Goal: Find specific page/section: Find specific page/section

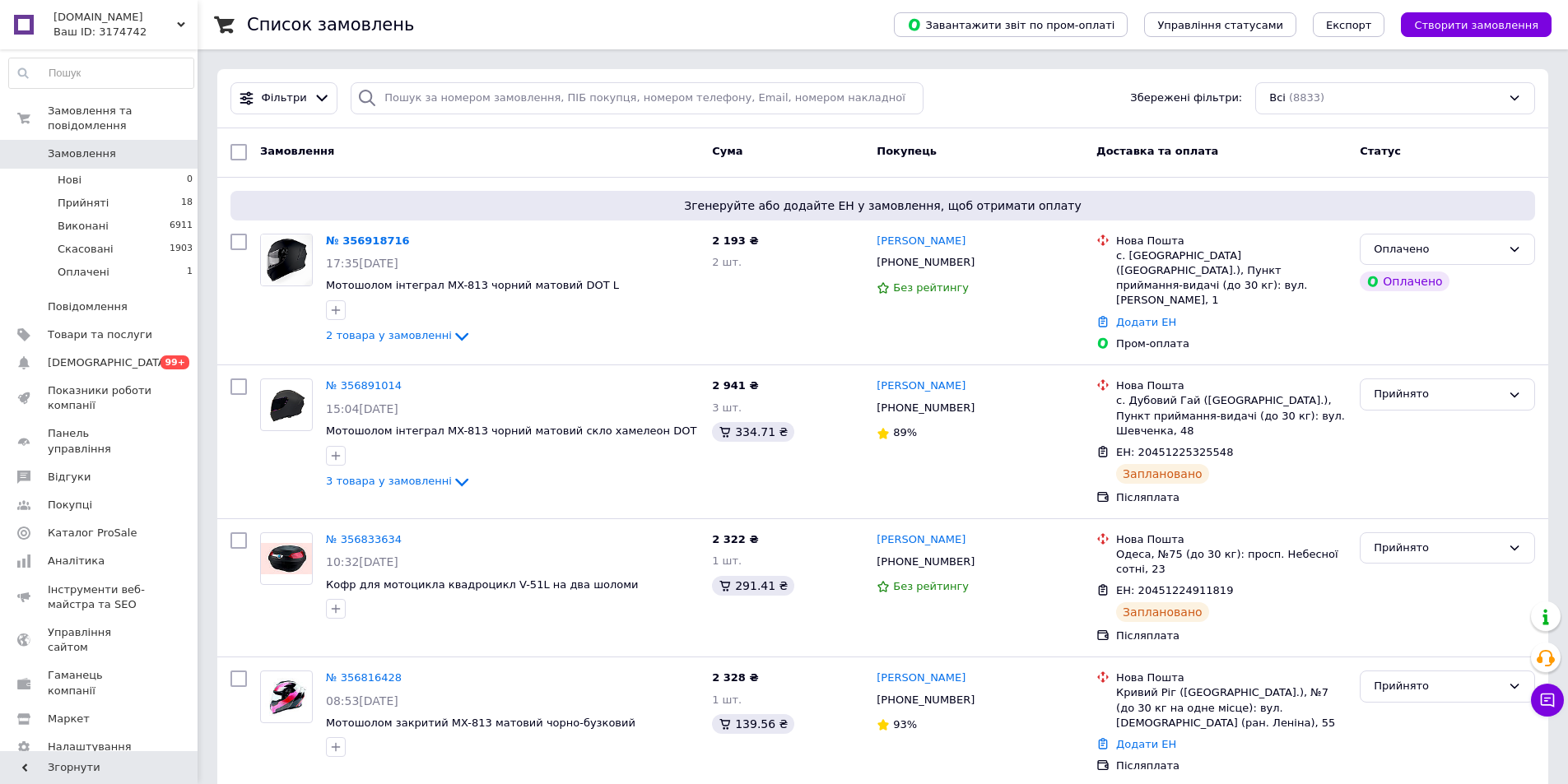
click at [185, 12] on div "Gumoto.com.ua Ваш ID: 3174742" at bounding box center [122, 25] width 150 height 50
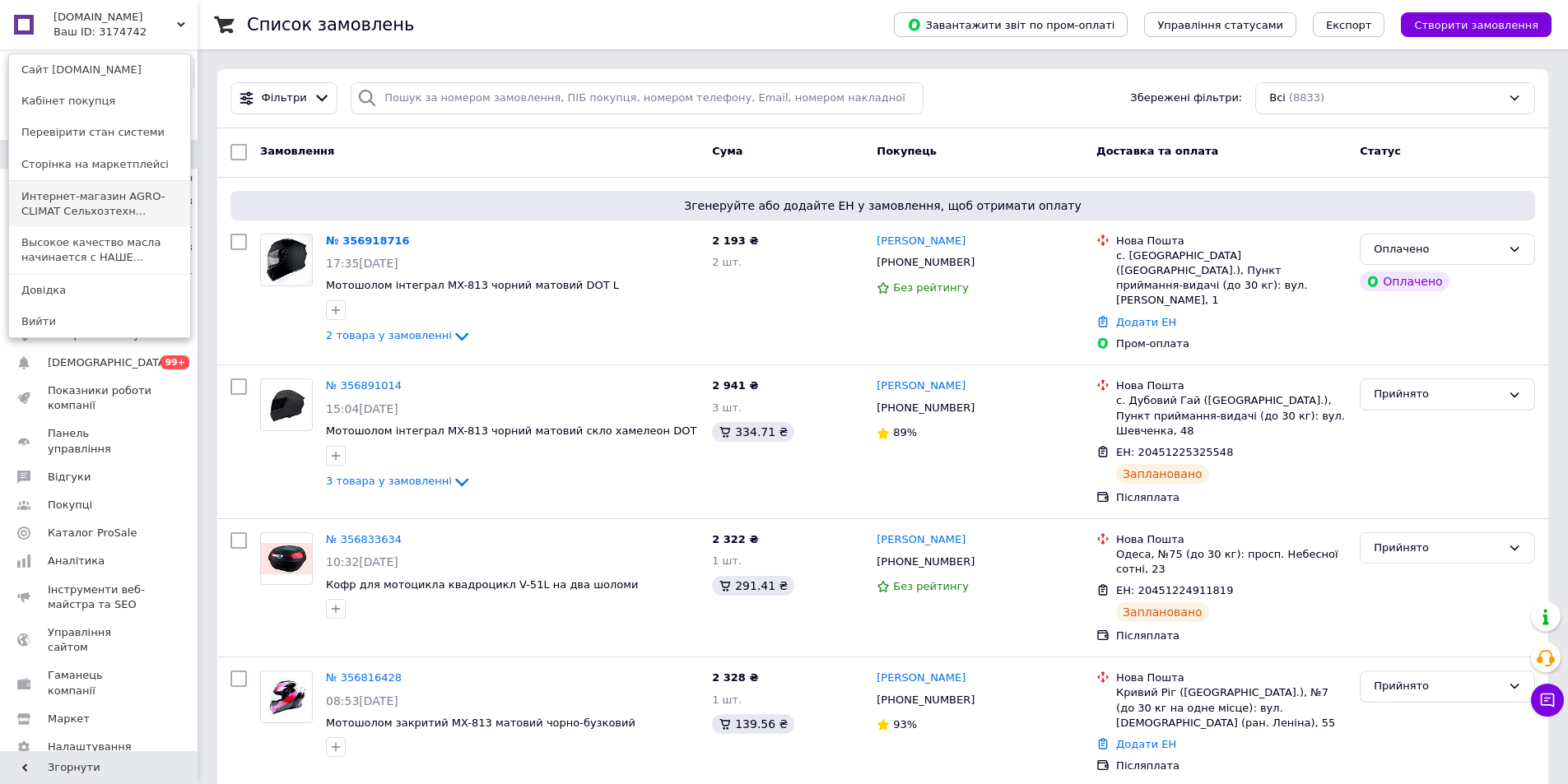
click at [104, 196] on link "Интернет-магазин AGRO-CLIMAT Сельхозтехн..." at bounding box center [99, 203] width 181 height 46
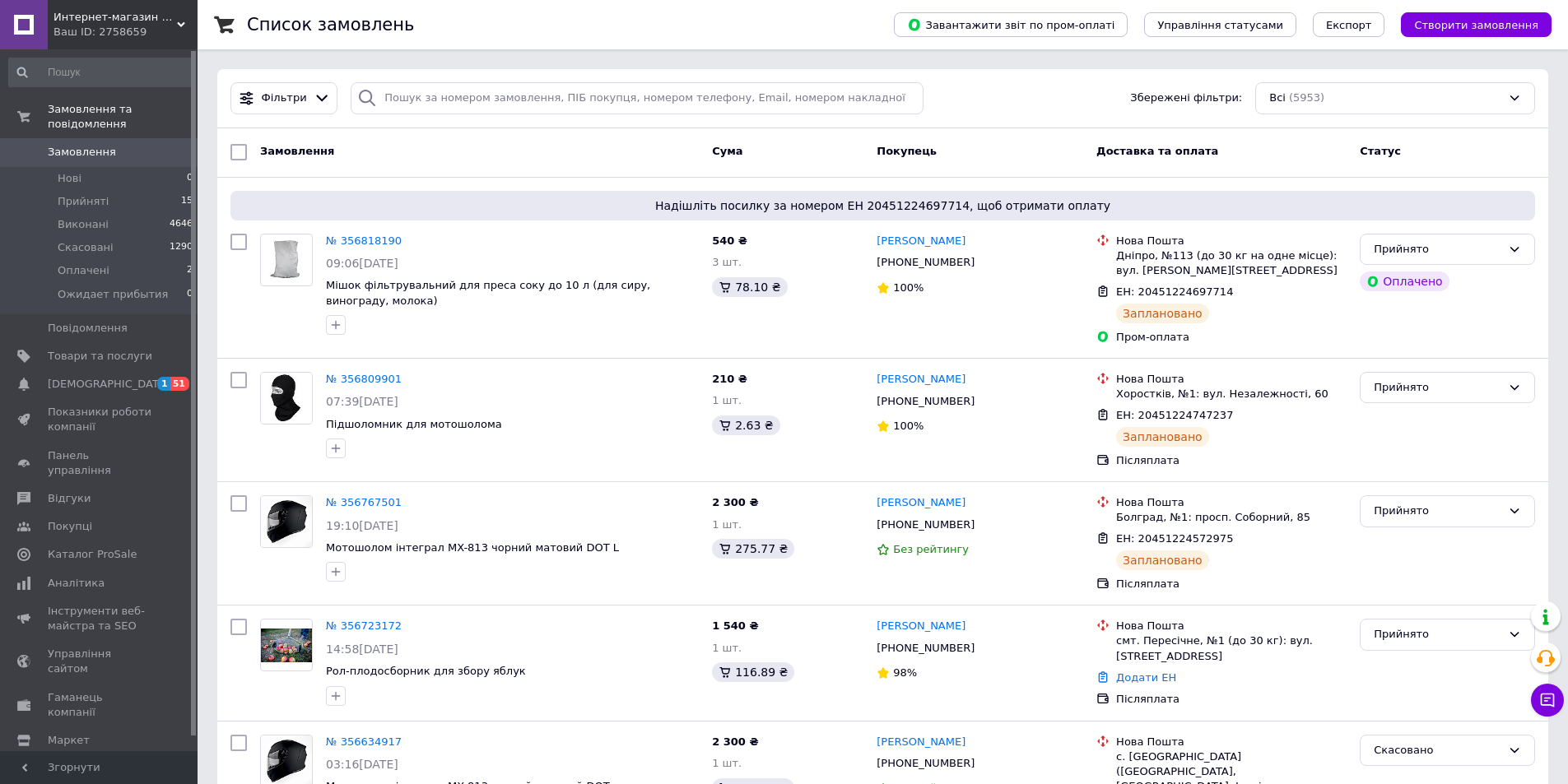
drag, startPoint x: 173, startPoint y: 36, endPoint x: 178, endPoint y: 2, distance: 34.4
click at [176, 2] on div "Интернет-магазин AGRO-CLIMAT Сельхозтехники и оборудования Ваш ID: 2758659" at bounding box center [122, 25] width 150 height 50
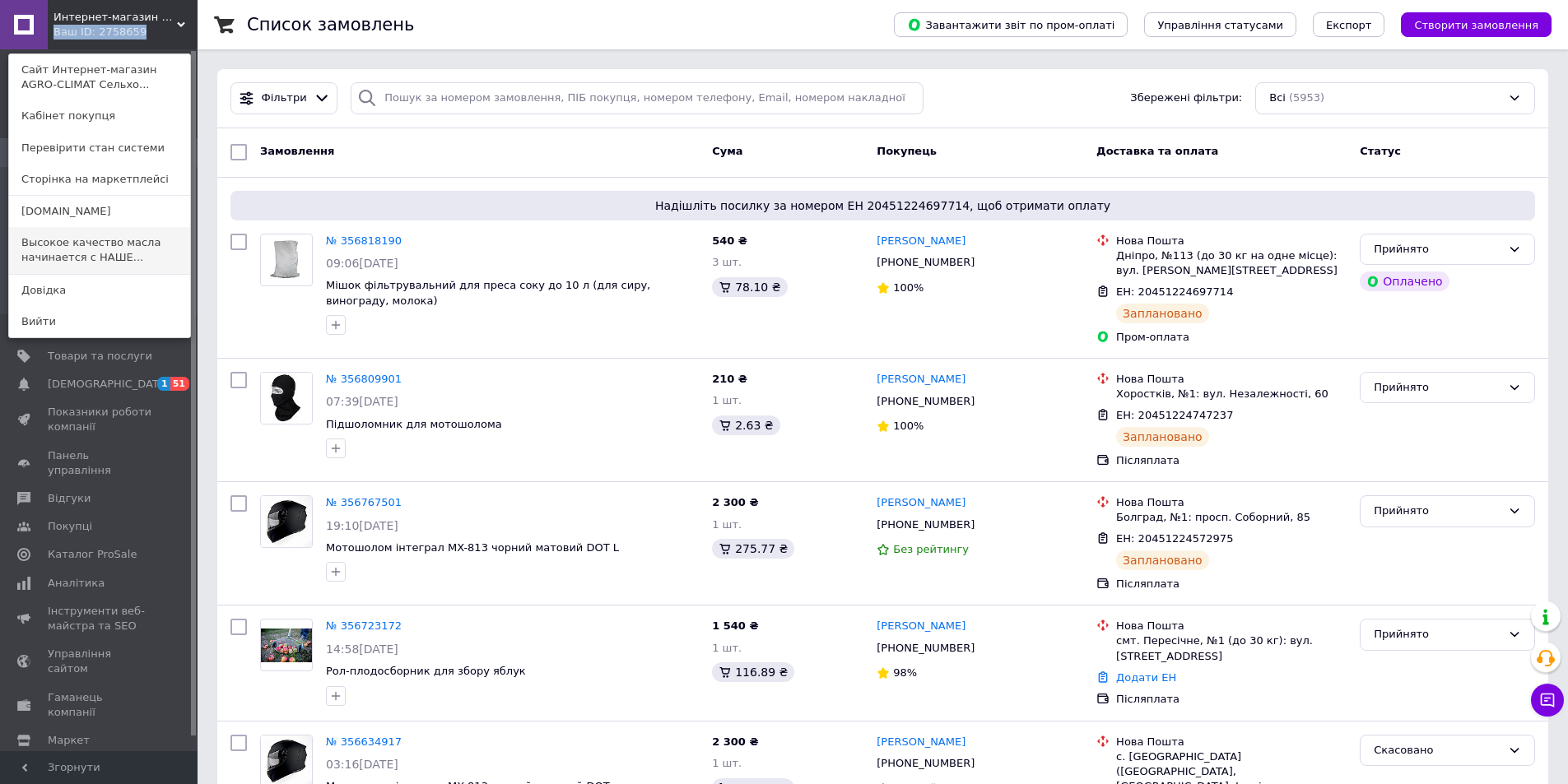
click at [109, 254] on link "Высокое качество масла начинается с НАШЕ..." at bounding box center [99, 250] width 181 height 46
